Goal: Transaction & Acquisition: Purchase product/service

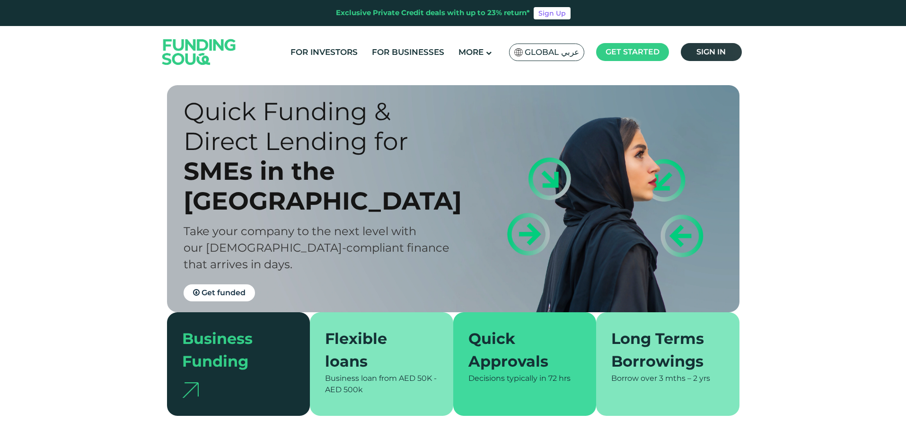
click at [699, 49] on span "Sign in" at bounding box center [710, 51] width 29 height 9
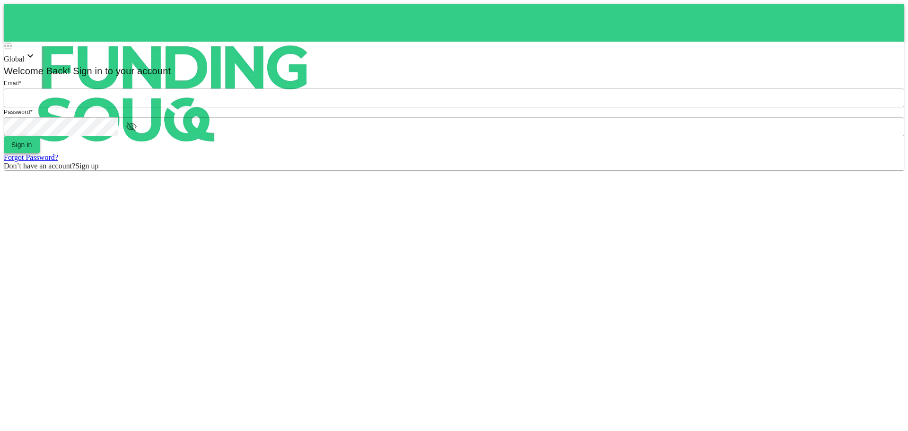
type input "Aasik.mmm@gmail.com"
click at [40, 153] on button "Sign in" at bounding box center [22, 144] width 36 height 17
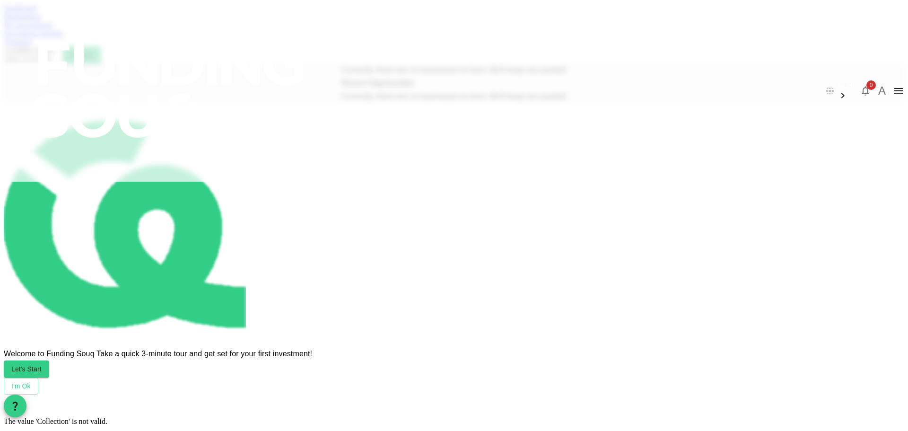
click at [42, 20] on link "Marketplace" at bounding box center [23, 16] width 38 height 8
click at [36, 12] on link "Dashboard" at bounding box center [20, 8] width 33 height 8
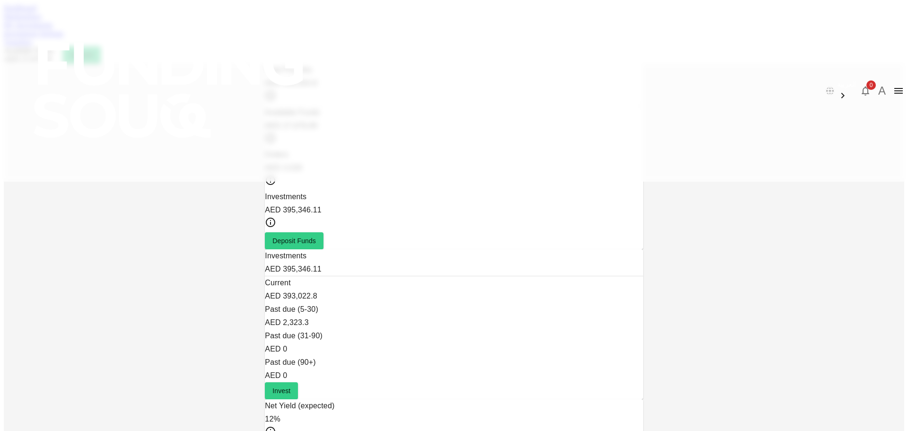
click at [53, 29] on link "My Investments" at bounding box center [28, 25] width 49 height 8
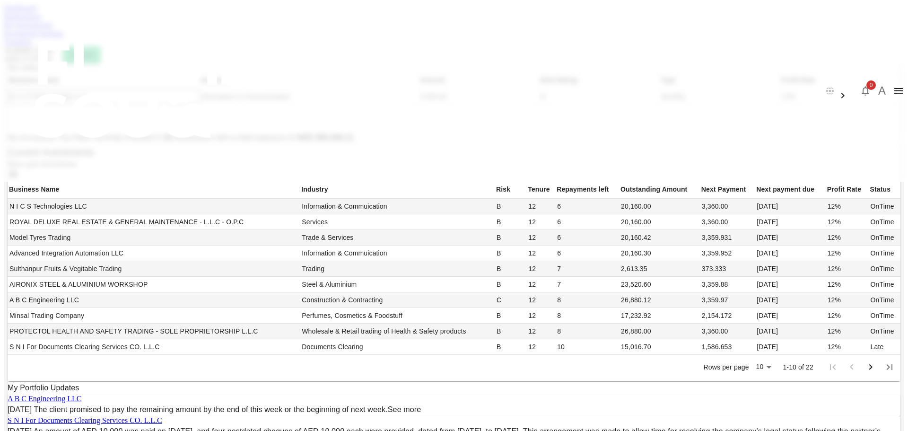
scroll to position [142, 0]
drag, startPoint x: 476, startPoint y: 184, endPoint x: 503, endPoint y: 182, distance: 26.6
click at [619, 199] on td "20,160.00" at bounding box center [659, 207] width 81 height 16
click at [53, 29] on link "My Investments" at bounding box center [28, 25] width 49 height 8
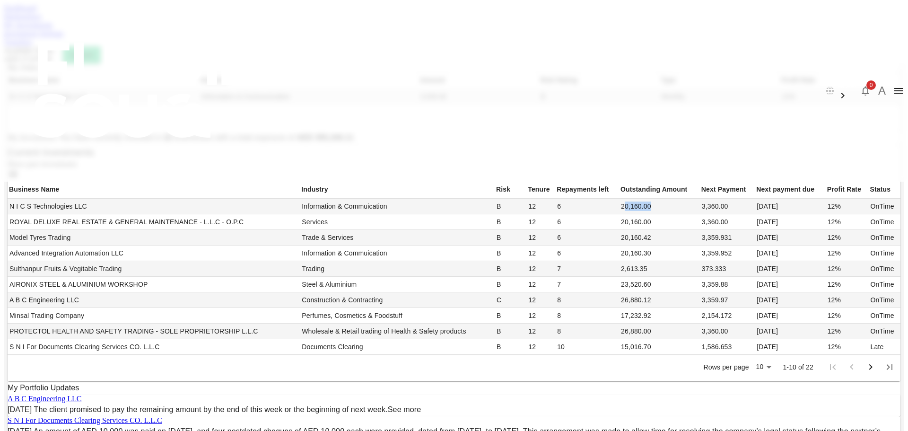
click at [42, 20] on link "Marketplace" at bounding box center [23, 16] width 38 height 8
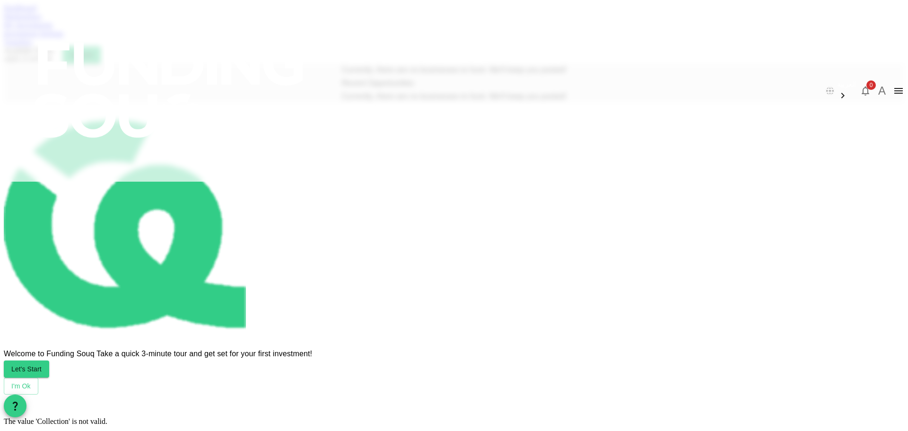
click at [53, 29] on link "My Investments" at bounding box center [28, 25] width 49 height 8
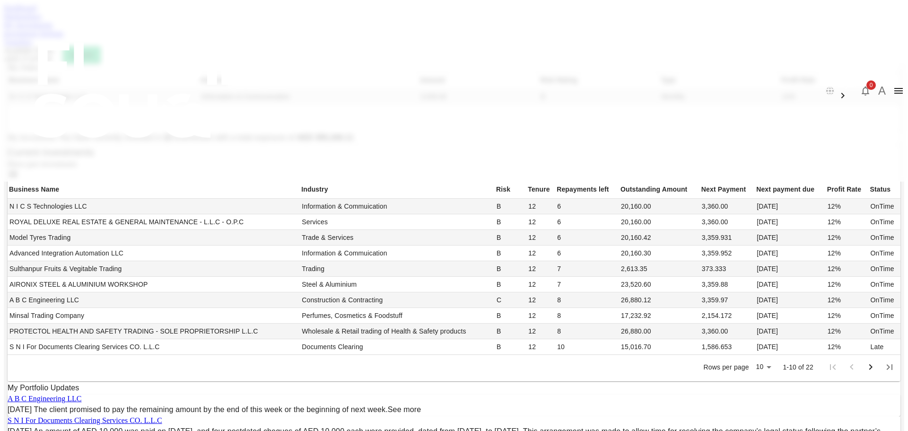
scroll to position [47, 0]
click at [42, 20] on link "Marketplace" at bounding box center [23, 16] width 38 height 8
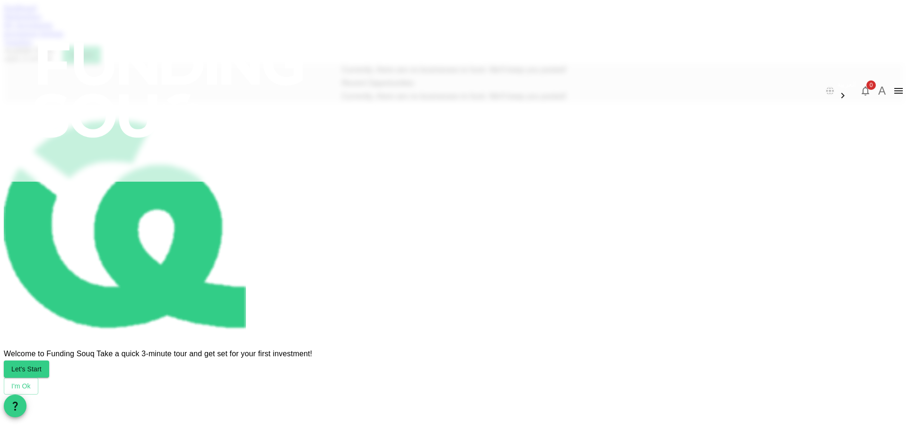
click at [36, 12] on link "Dashboard" at bounding box center [20, 8] width 33 height 8
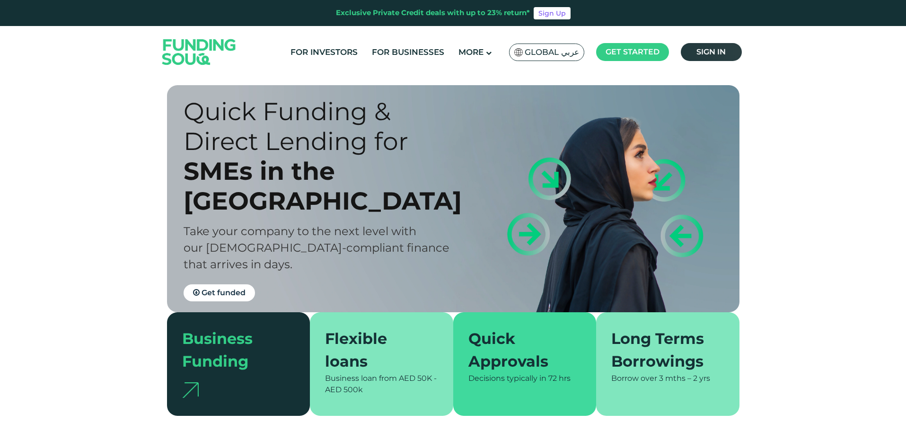
click at [725, 48] on span "Sign in" at bounding box center [710, 51] width 29 height 9
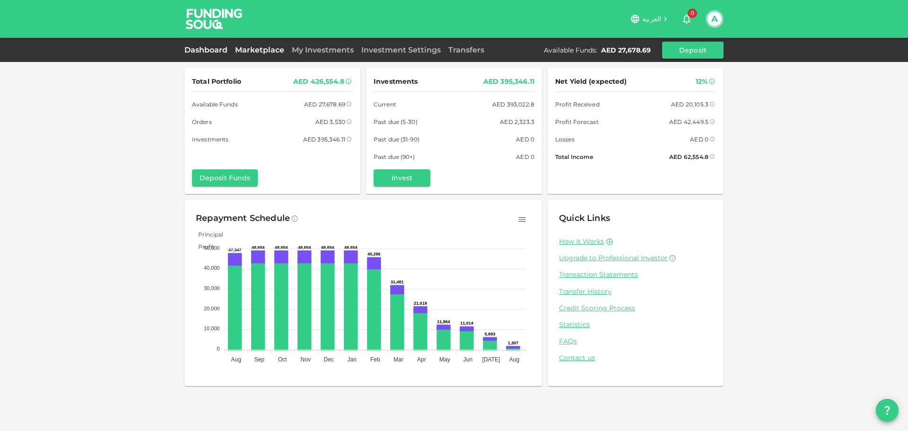
click at [252, 47] on link "Marketplace" at bounding box center [259, 49] width 57 height 9
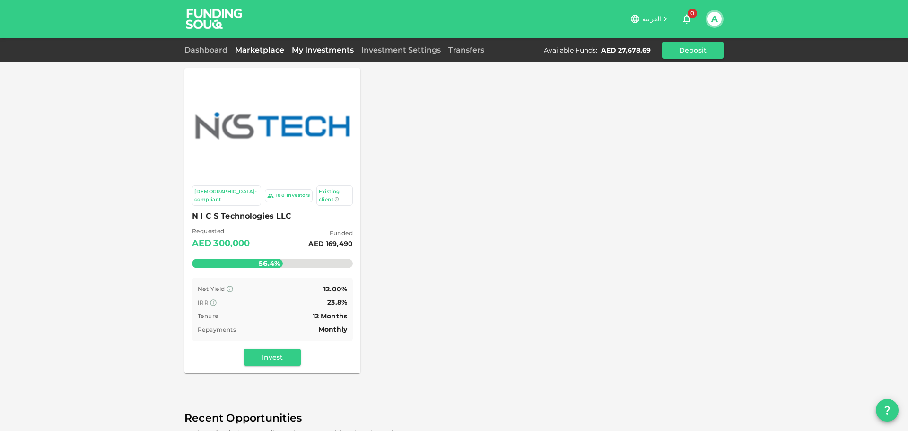
click at [315, 51] on link "My Investments" at bounding box center [323, 49] width 70 height 9
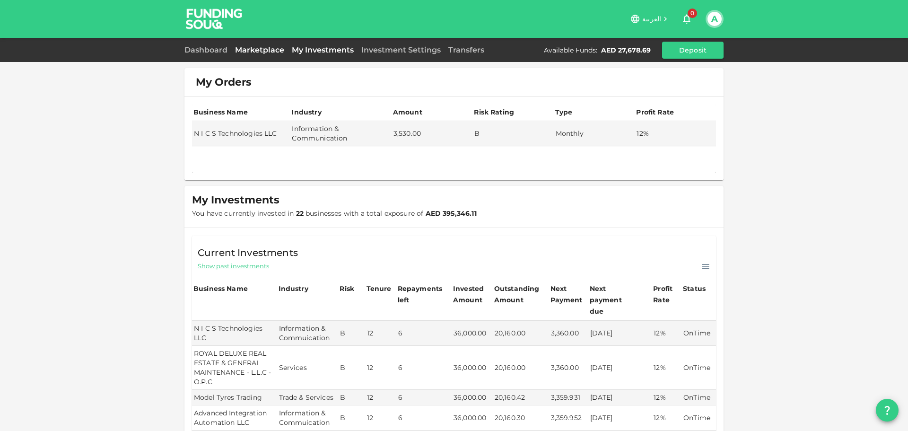
click at [271, 52] on link "Marketplace" at bounding box center [259, 49] width 57 height 9
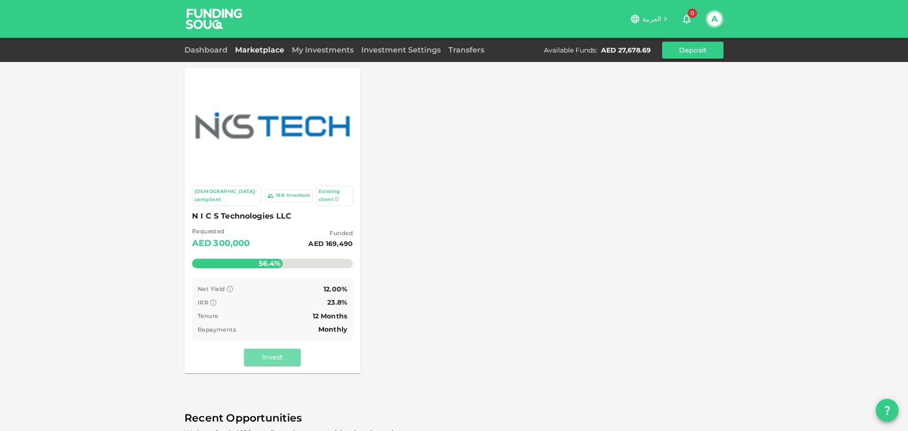
click at [267, 351] on button "Invest" at bounding box center [272, 357] width 57 height 17
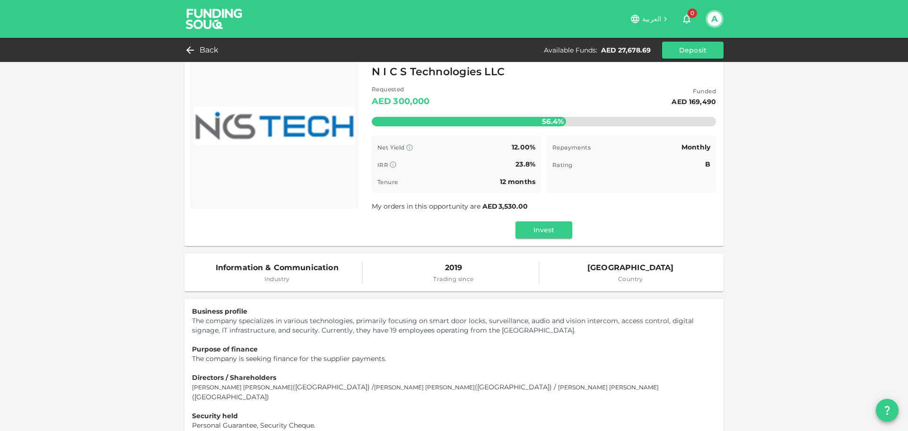
scroll to position [47, 0]
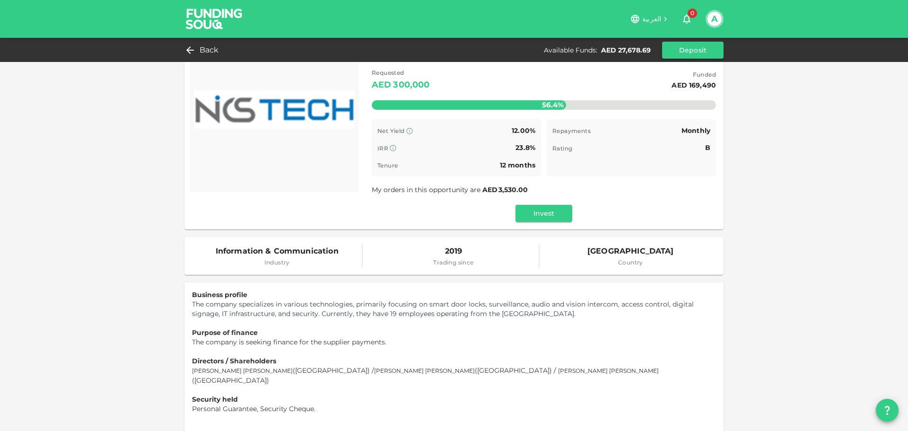
click at [535, 200] on div "Sharia-compliant 188 Investors Existing client 4 d : 10 h : 29 m 14 N I C S Tec…" at bounding box center [544, 124] width 344 height 193
click at [539, 209] on button "Invest" at bounding box center [544, 213] width 57 height 17
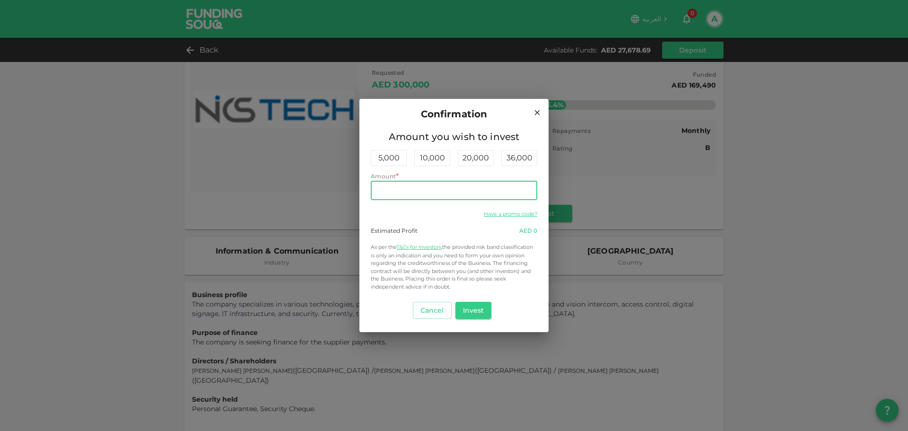
click at [473, 199] on input "Amount" at bounding box center [454, 190] width 166 height 19
type input "27,500"
click at [487, 311] on button "Invest" at bounding box center [473, 310] width 36 height 17
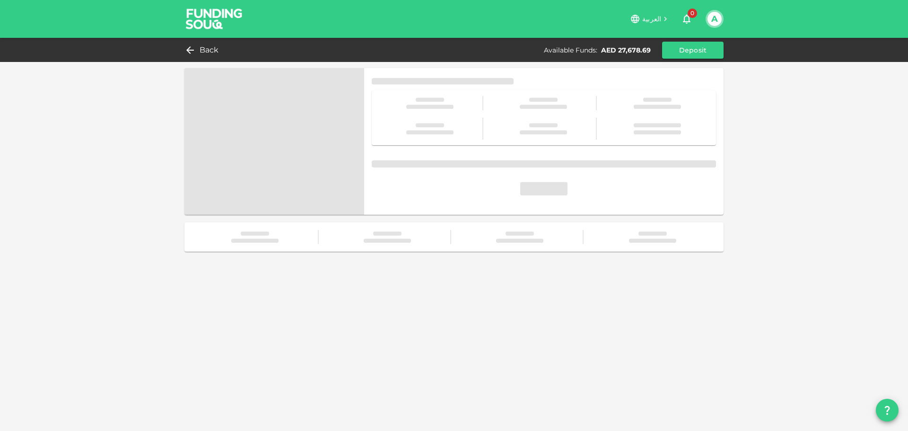
scroll to position [0, 0]
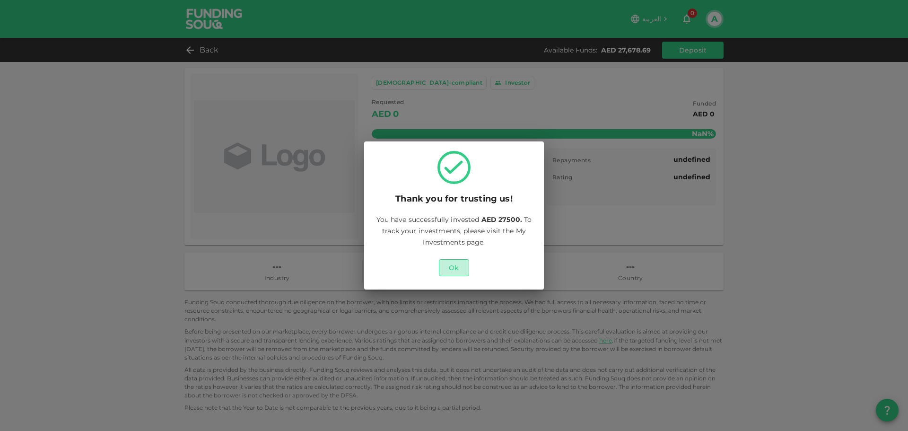
click at [451, 268] on button "Ok" at bounding box center [454, 267] width 30 height 17
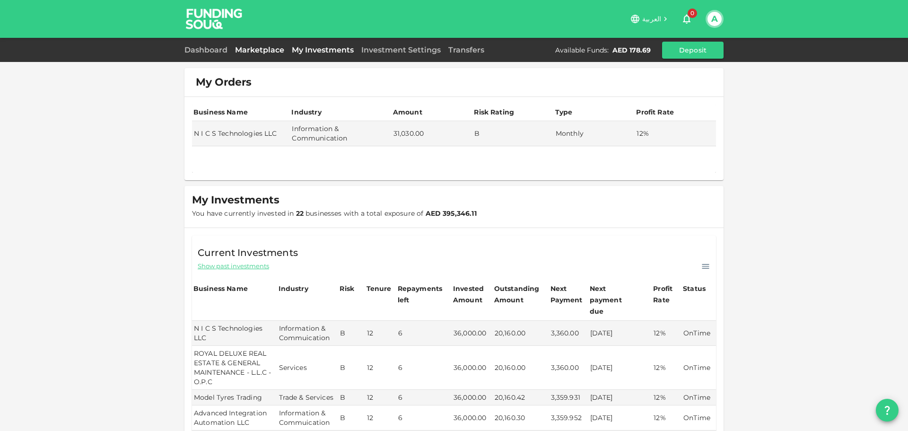
click at [265, 50] on link "Marketplace" at bounding box center [259, 49] width 57 height 9
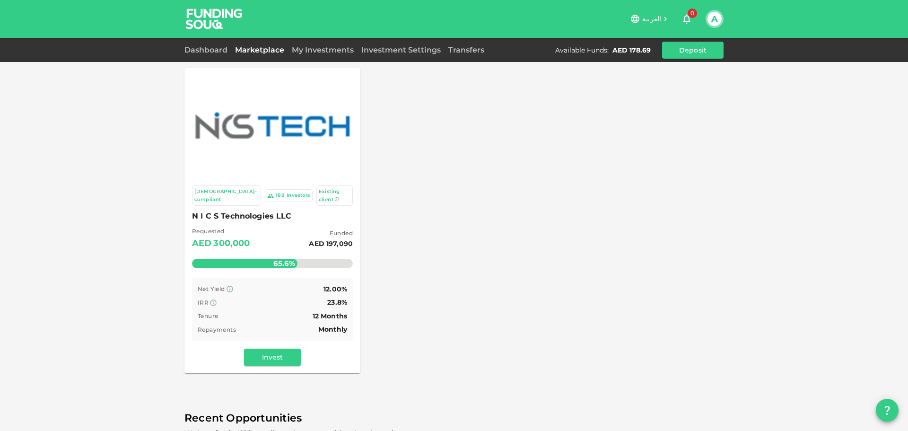
click at [277, 350] on button "Invest" at bounding box center [272, 357] width 57 height 17
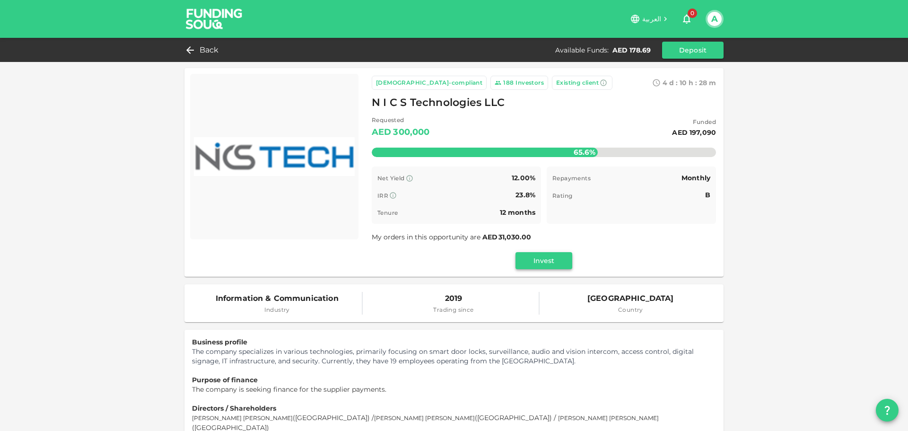
click at [537, 257] on button "Invest" at bounding box center [544, 260] width 57 height 17
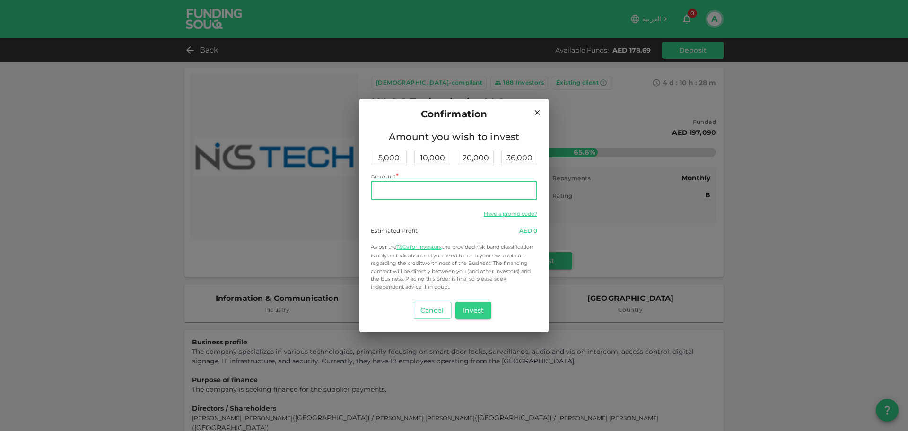
click at [427, 194] on input "Amount" at bounding box center [454, 190] width 166 height 19
type input "70"
click at [476, 312] on button "Invest" at bounding box center [473, 310] width 36 height 17
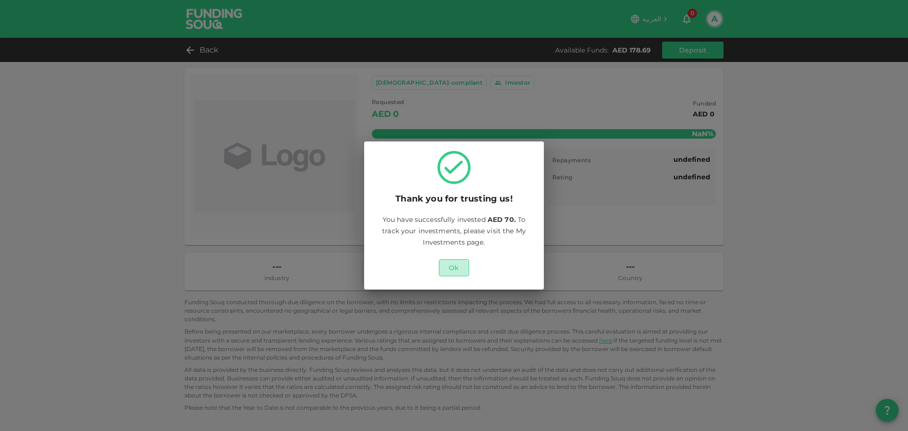
click at [455, 275] on button "Ok" at bounding box center [454, 267] width 30 height 17
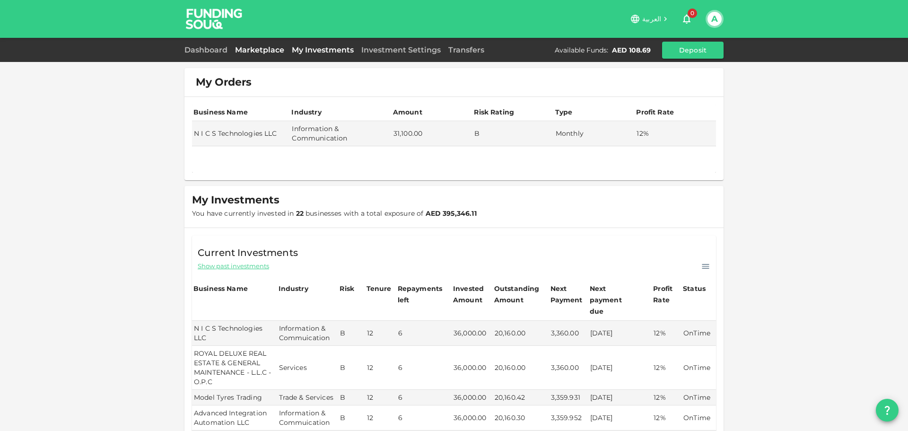
click at [278, 48] on link "Marketplace" at bounding box center [259, 49] width 57 height 9
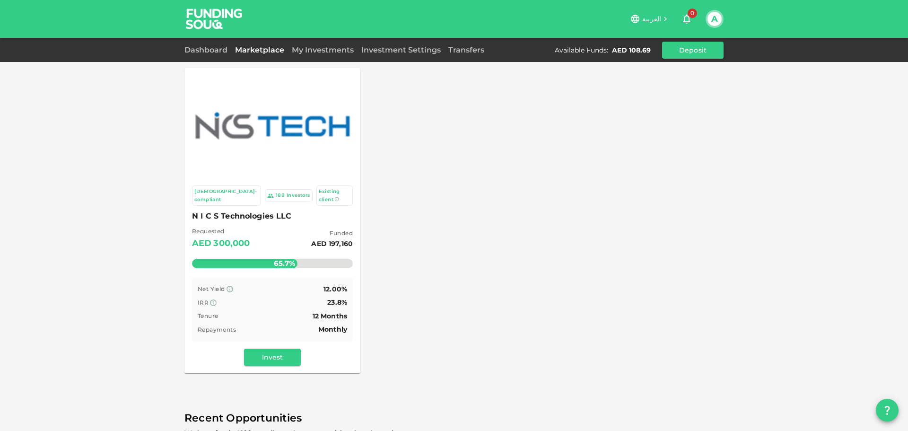
click at [291, 349] on button "Invest" at bounding box center [272, 357] width 57 height 17
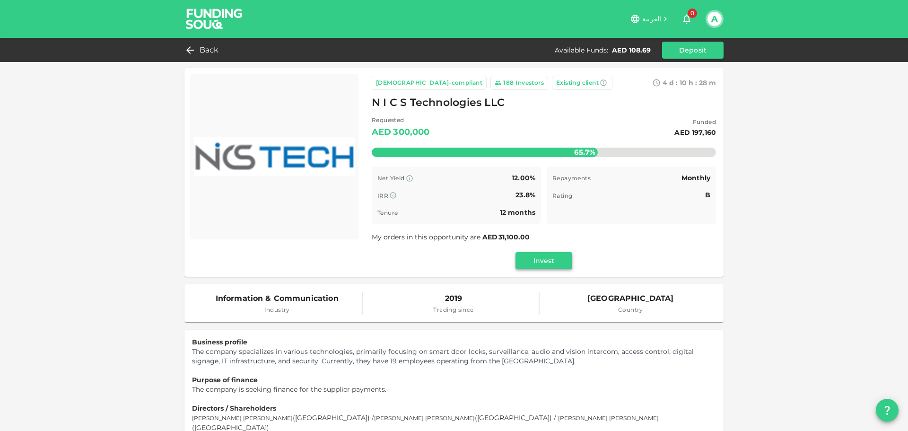
click at [532, 259] on button "Invest" at bounding box center [544, 260] width 57 height 17
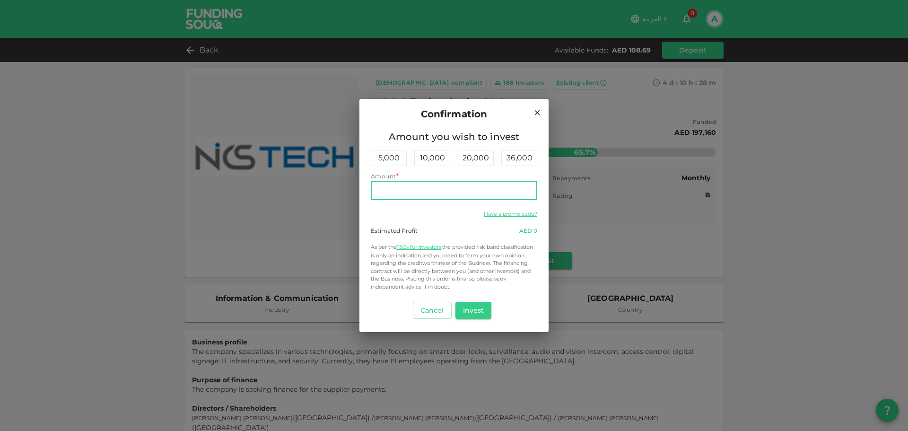
click at [468, 190] on input "Amount" at bounding box center [454, 190] width 166 height 19
type input "100"
click at [476, 309] on button "Invest" at bounding box center [473, 310] width 36 height 17
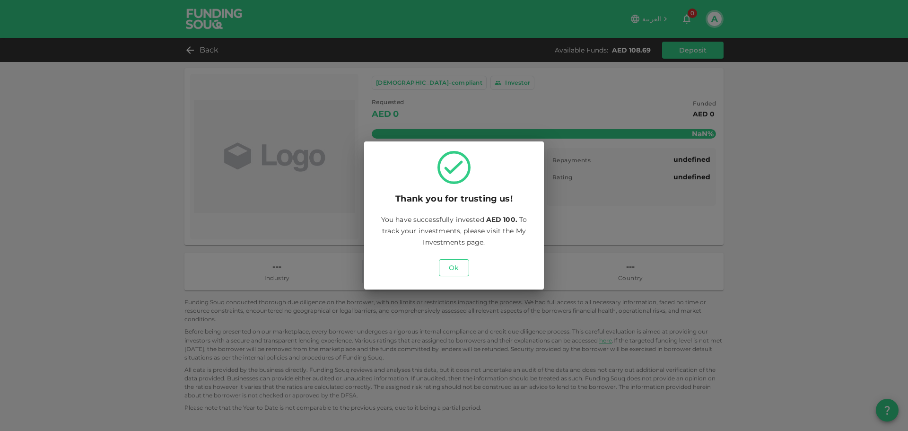
click at [445, 268] on button "Ok" at bounding box center [454, 267] width 30 height 17
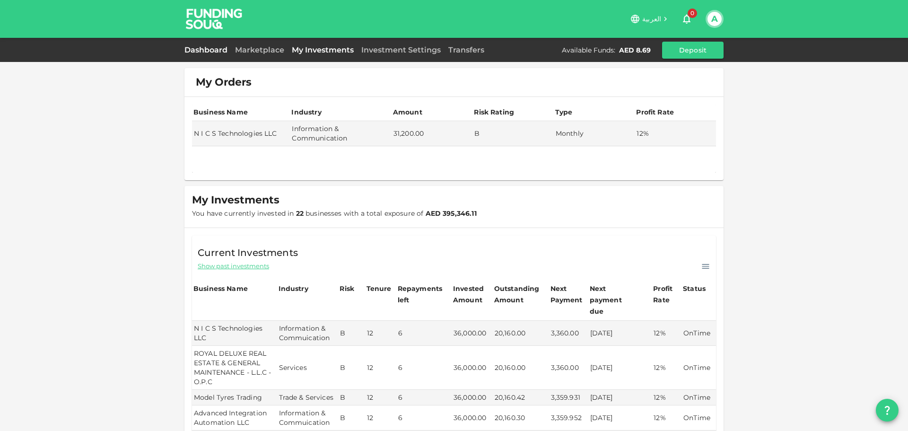
click at [218, 51] on link "Dashboard" at bounding box center [207, 49] width 47 height 9
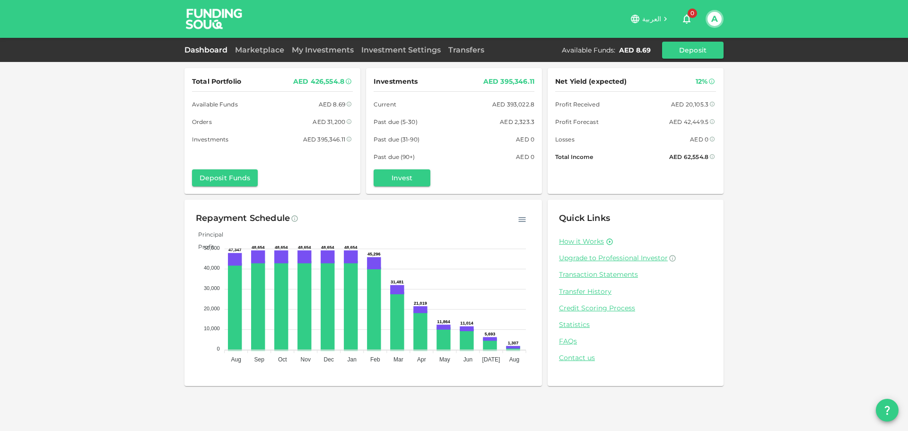
click at [209, 40] on div "Dashboard Marketplace My Investments Investment Settings Transfers Available Fu…" at bounding box center [454, 50] width 908 height 24
click at [215, 44] on div "Dashboard Marketplace My Investments Investment Settings Transfers Available Fu…" at bounding box center [453, 50] width 539 height 17
click at [220, 51] on link "Dashboard" at bounding box center [207, 49] width 47 height 9
click at [245, 53] on link "Marketplace" at bounding box center [259, 49] width 57 height 9
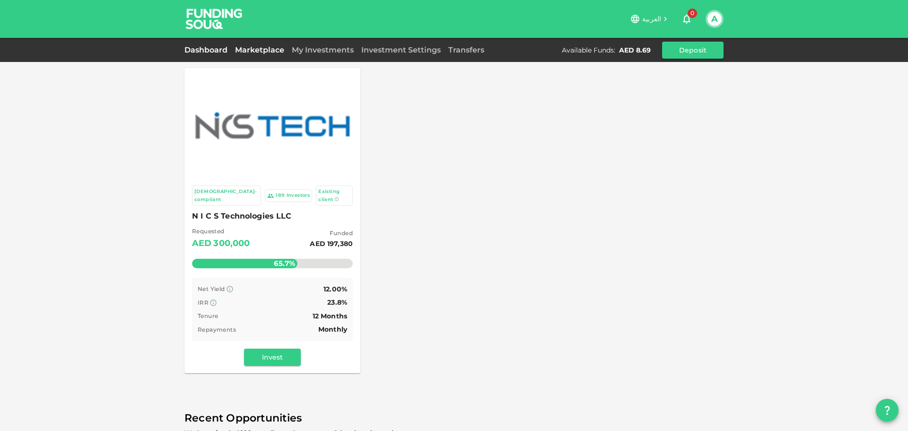
click at [222, 50] on link "Dashboard" at bounding box center [207, 49] width 47 height 9
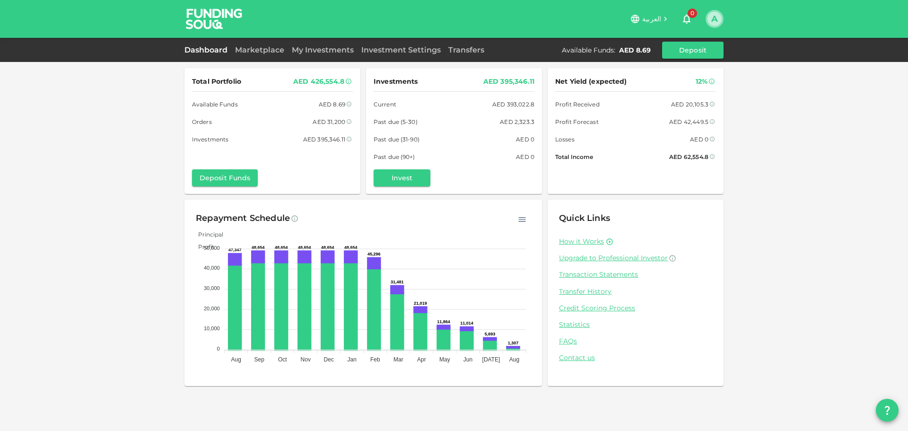
click at [718, 21] on button "A" at bounding box center [715, 19] width 14 height 14
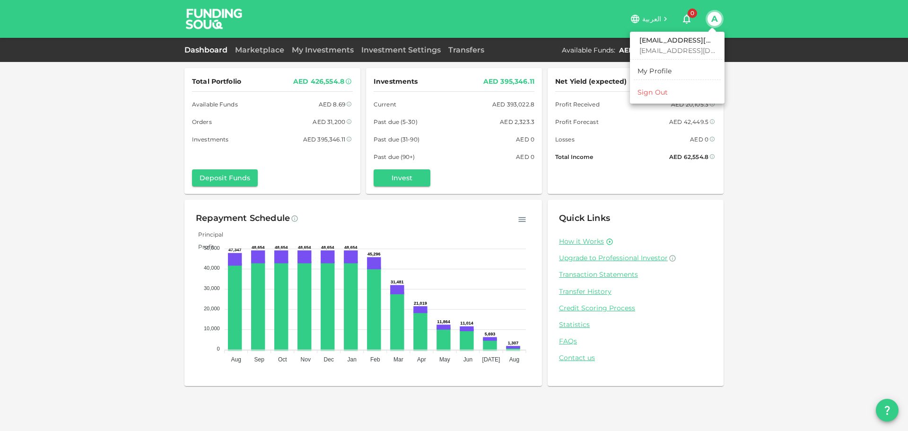
click at [665, 92] on div "Sign Out" at bounding box center [653, 92] width 30 height 9
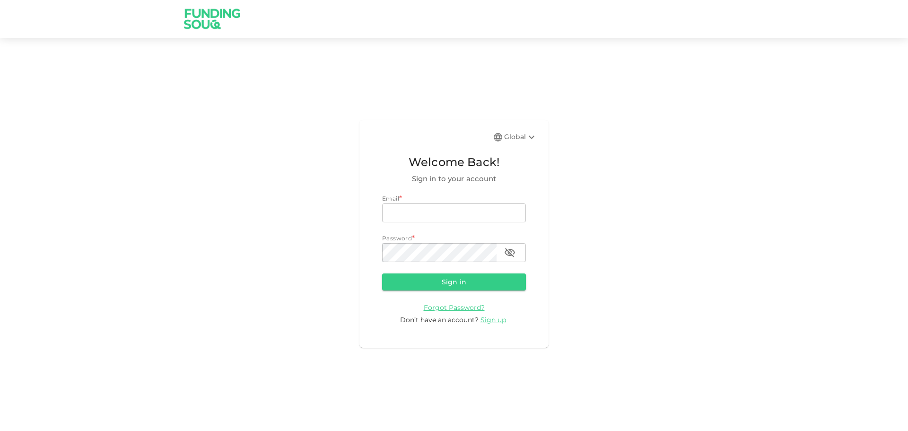
type input "[EMAIL_ADDRESS][DOMAIN_NAME]"
